Goal: Task Accomplishment & Management: Manage account settings

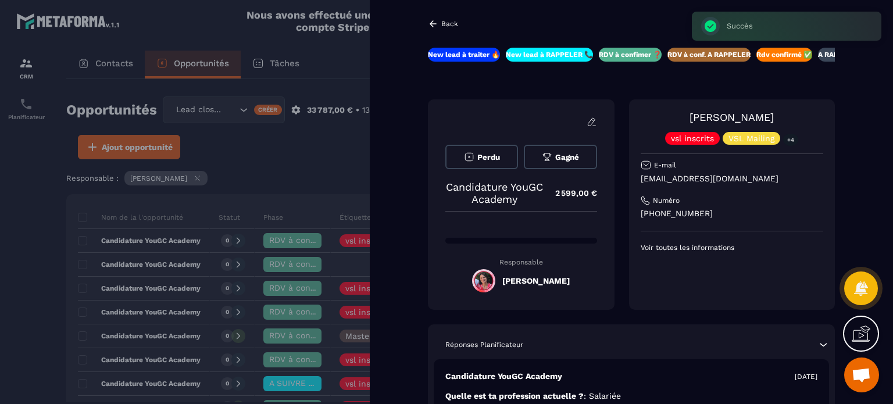
scroll to position [174, 0]
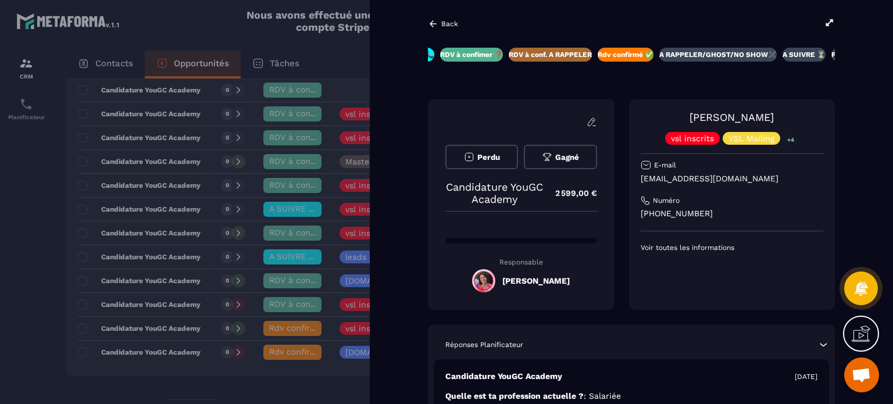
click at [444, 16] on div "Back New lead à traiter 🔥 New lead à RAPPELER 📞 RDV à confimer ❓ RDV à conf. A …" at bounding box center [631, 202] width 523 height 404
click at [435, 22] on icon at bounding box center [433, 24] width 10 height 10
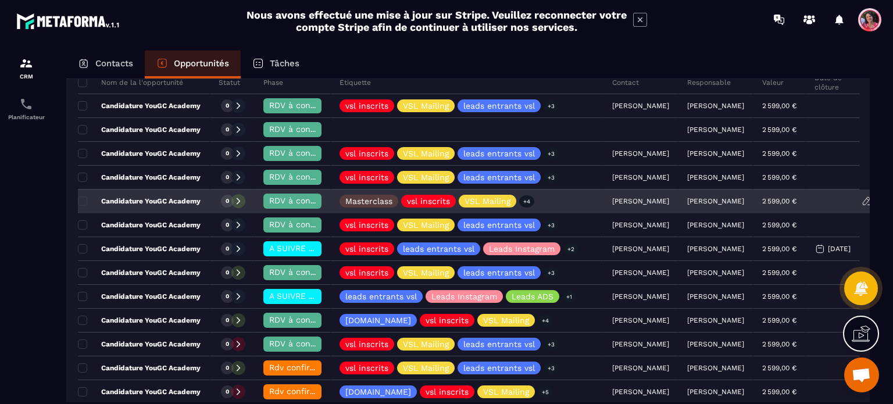
scroll to position [116, 0]
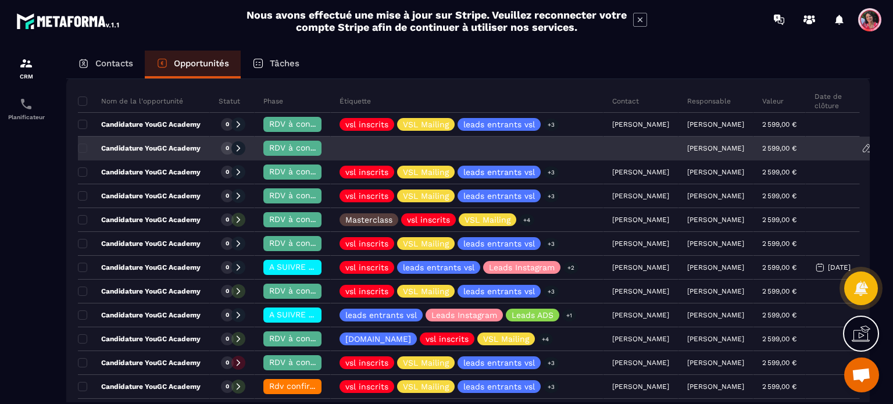
click at [159, 144] on p "Candidature YouGC Academy" at bounding box center [139, 148] width 123 height 9
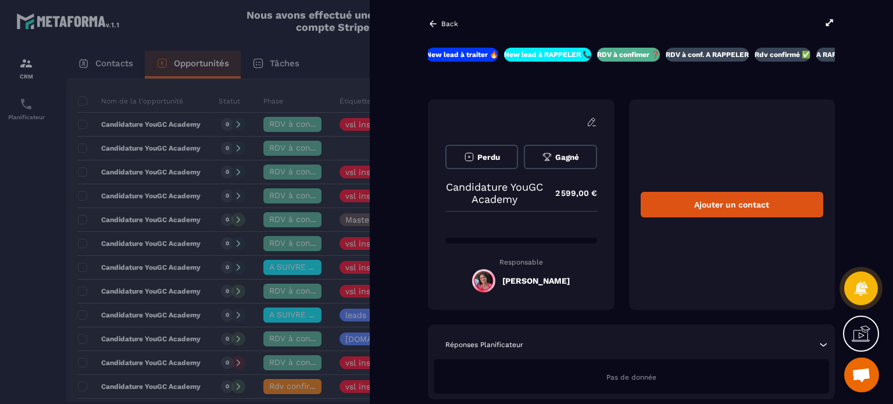
click at [453, 28] on div "Back" at bounding box center [443, 24] width 30 height 10
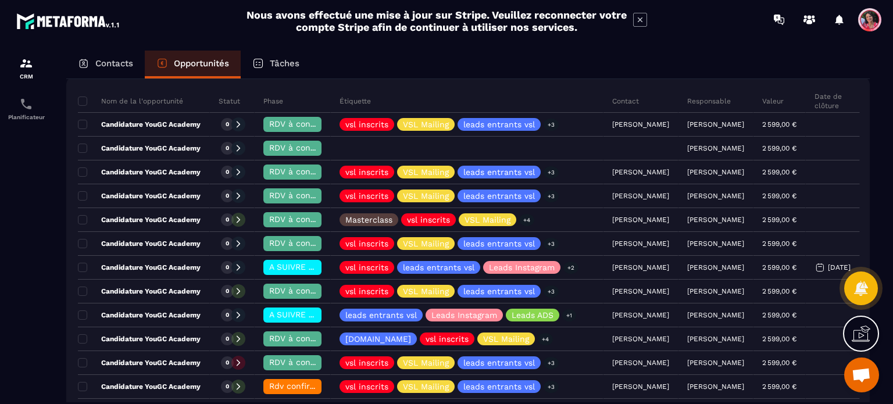
click at [127, 62] on p "Contacts" at bounding box center [114, 63] width 38 height 10
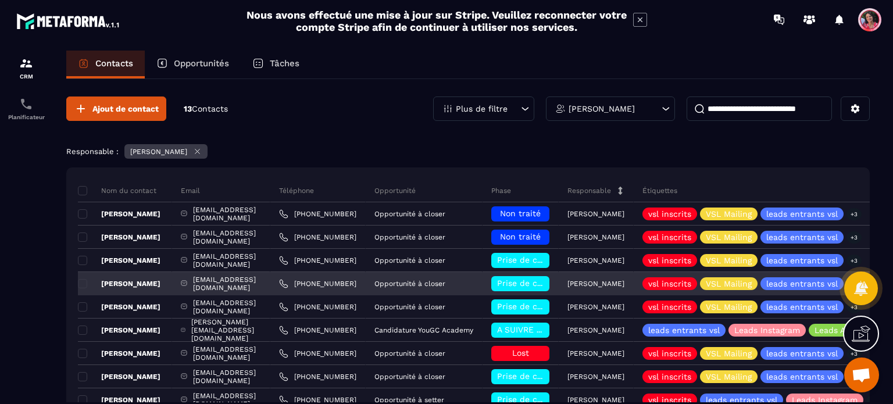
scroll to position [58, 0]
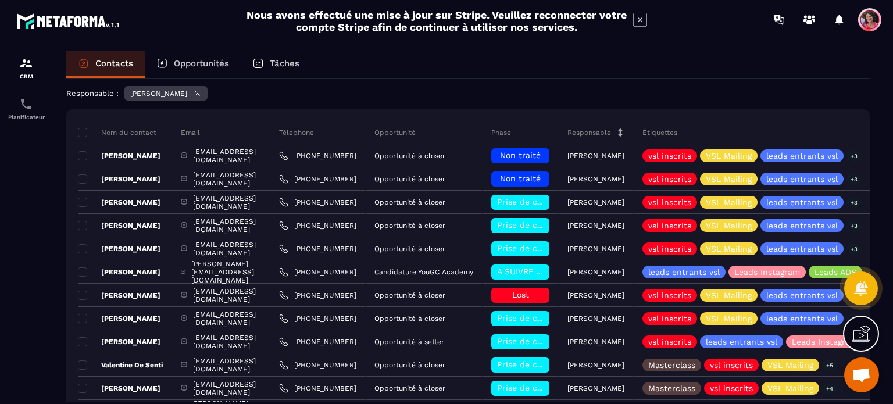
click at [203, 64] on p "Opportunités" at bounding box center [201, 63] width 55 height 10
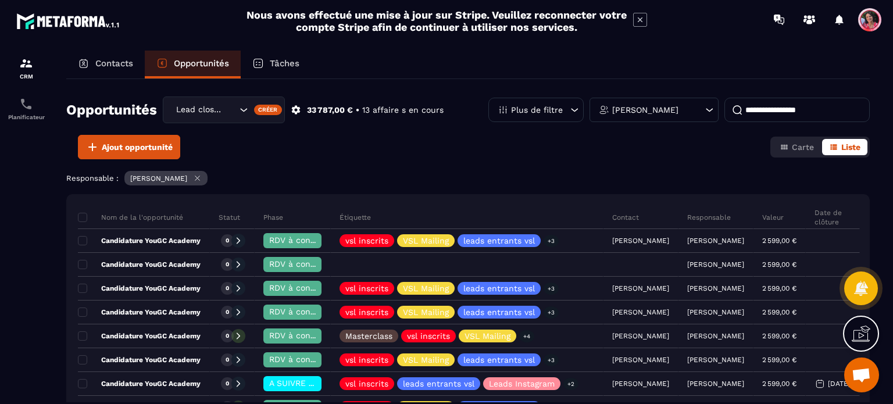
click at [92, 60] on div "Contacts" at bounding box center [105, 65] width 78 height 28
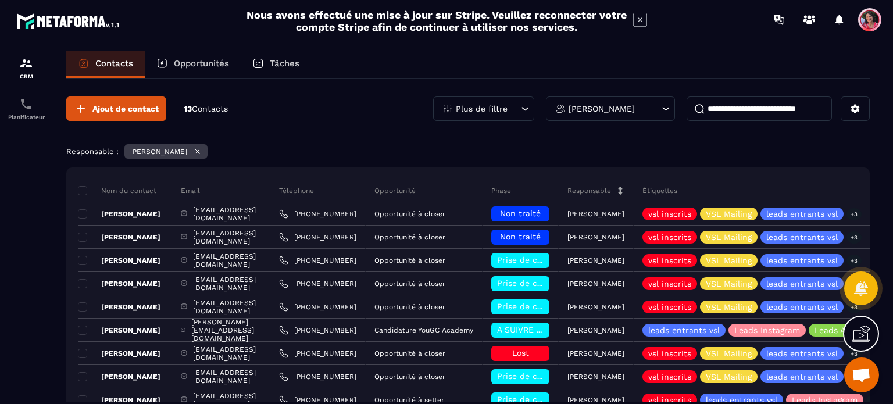
click at [217, 66] on p "Opportunités" at bounding box center [201, 63] width 55 height 10
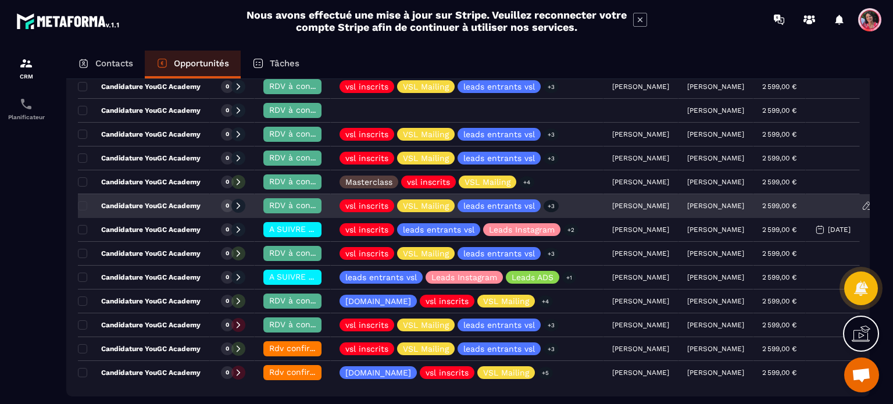
scroll to position [174, 0]
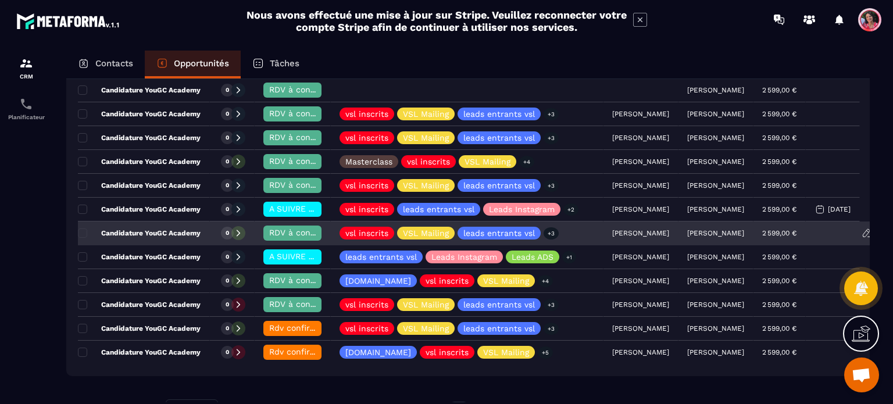
click at [146, 231] on p "Candidature YouGC Academy" at bounding box center [139, 232] width 123 height 9
